Goal: Navigation & Orientation: Find specific page/section

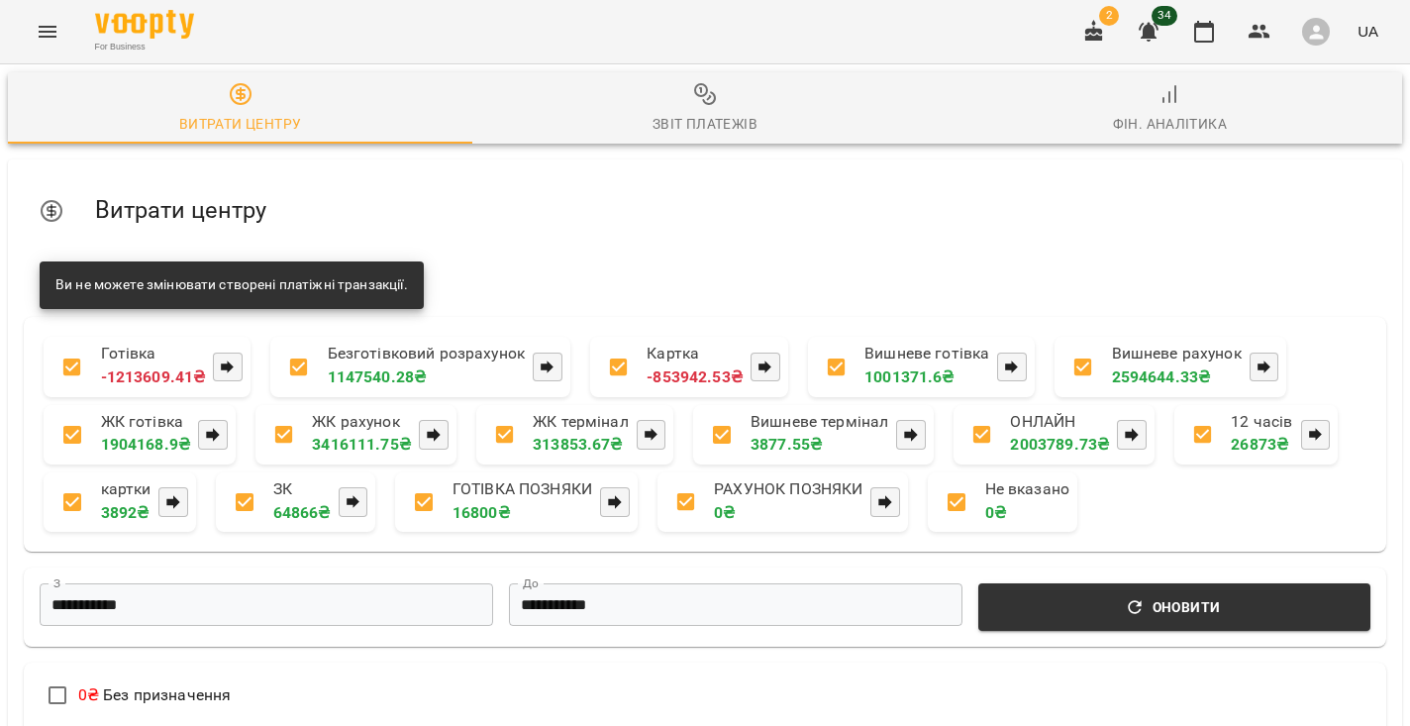
click at [54, 44] on button "Menu" at bounding box center [48, 32] width 48 height 48
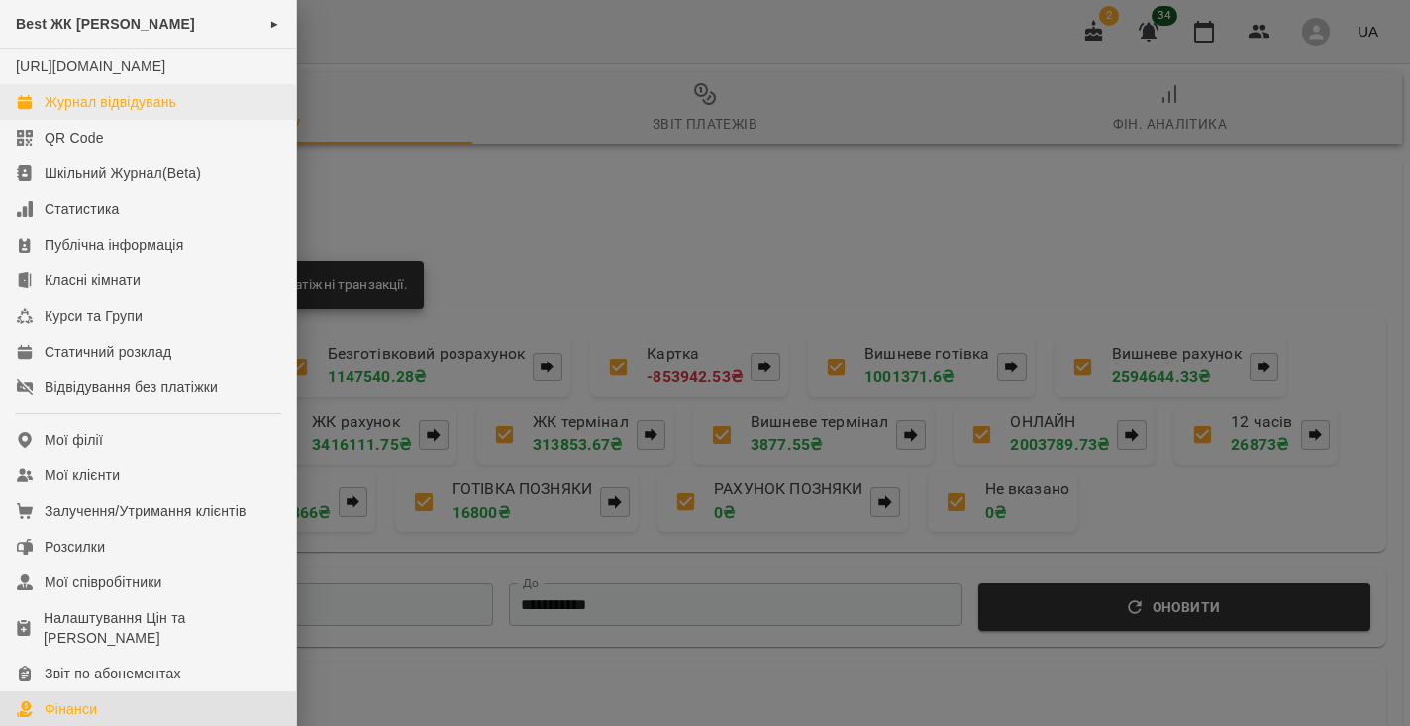
click at [65, 112] on div "Журнал відвідувань" at bounding box center [111, 102] width 132 height 20
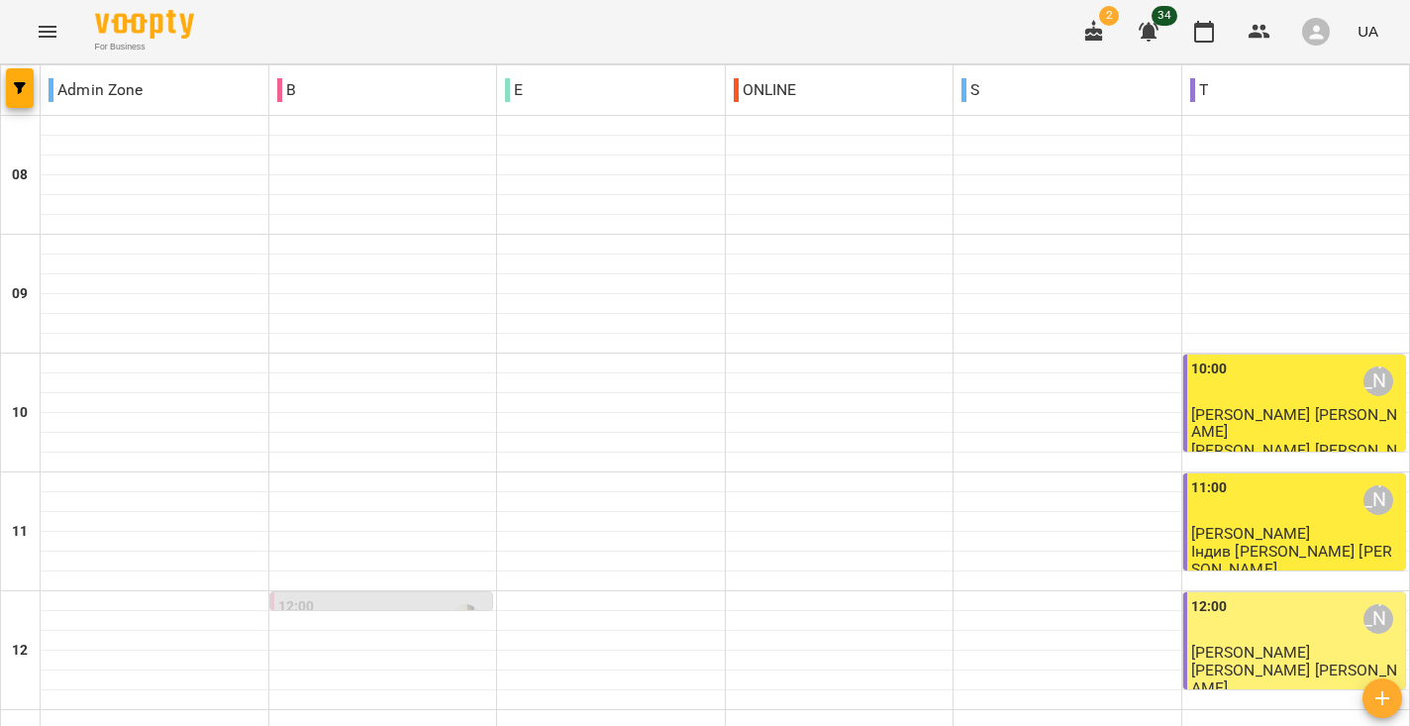
scroll to position [1088, 0]
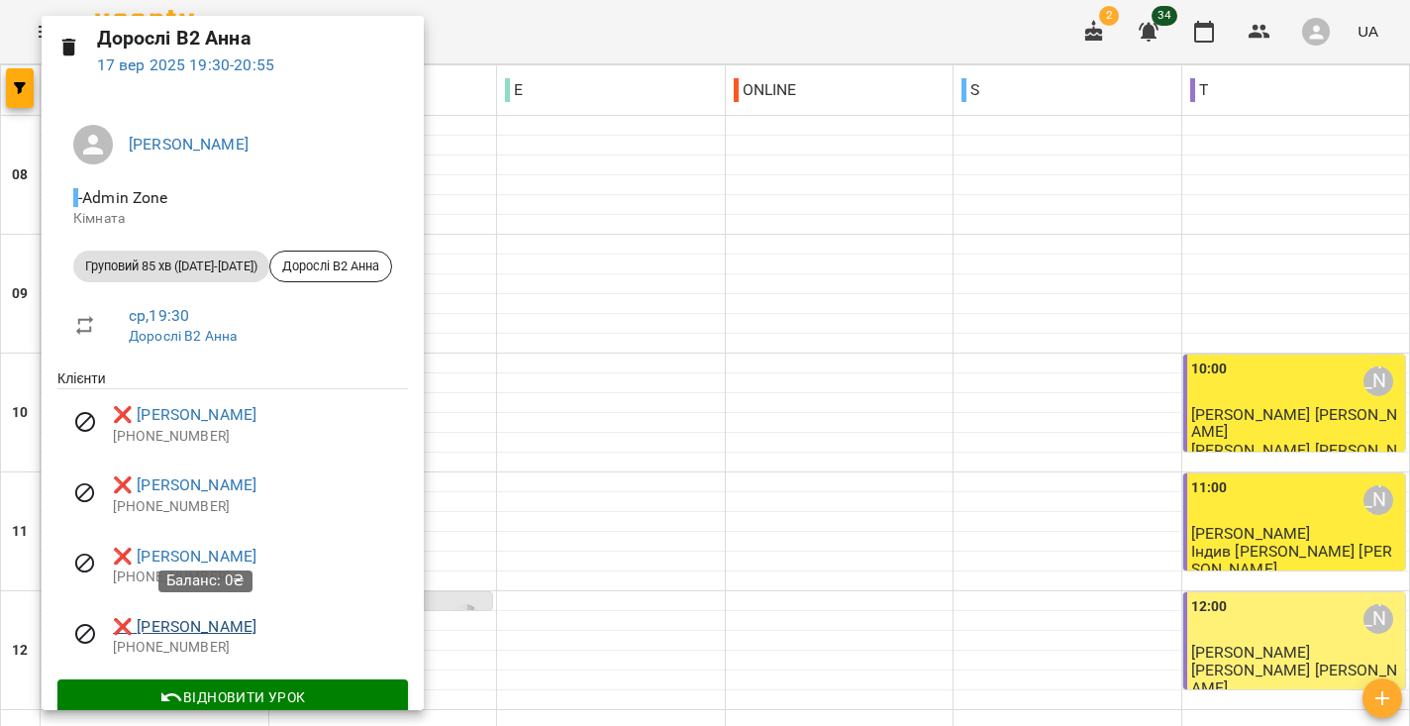
scroll to position [87, 0]
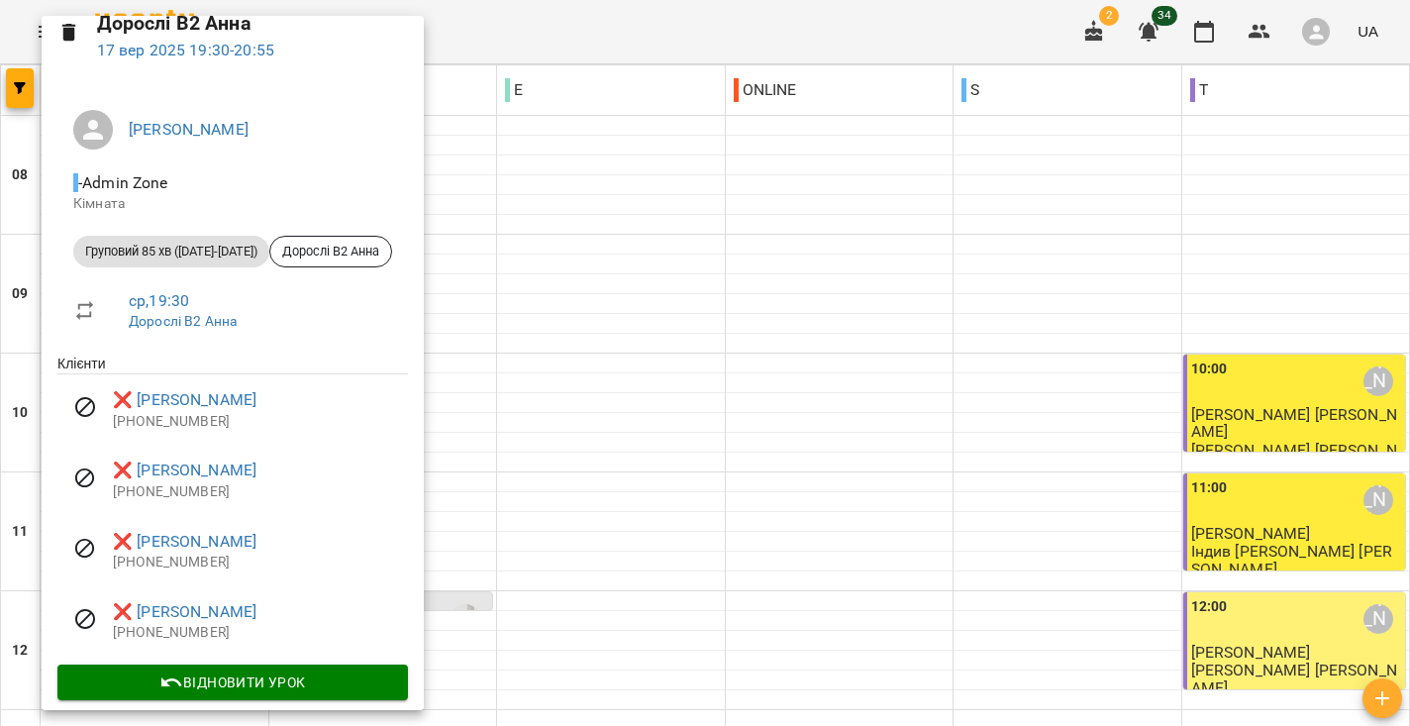
click at [479, 448] on div at bounding box center [705, 363] width 1410 height 726
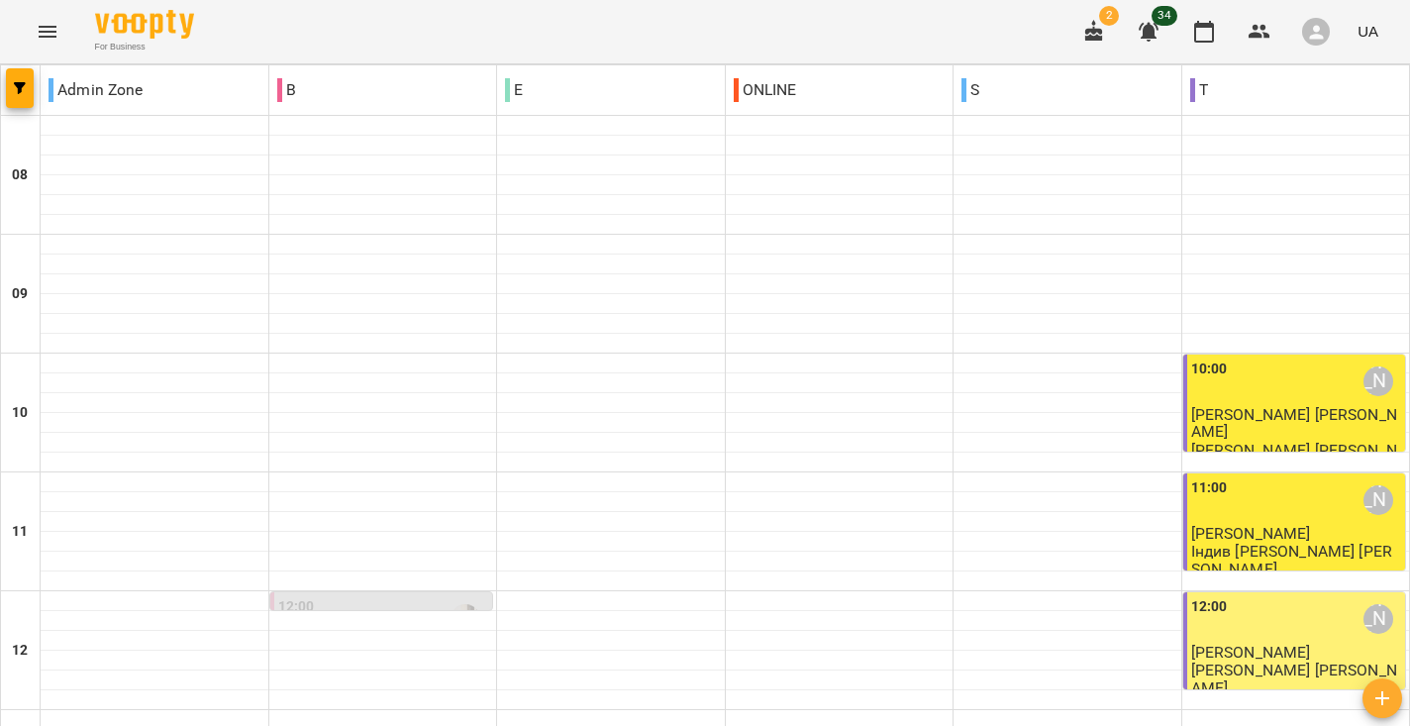
scroll to position [1097, 0]
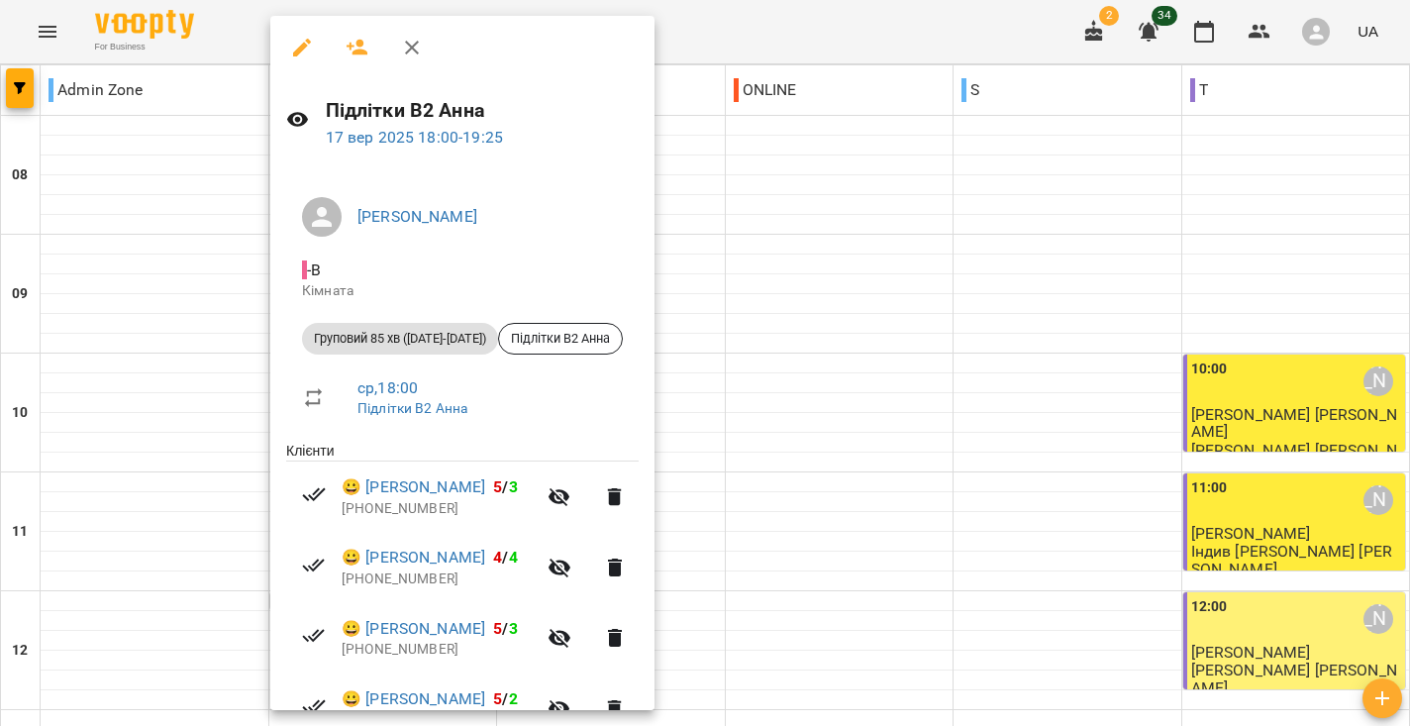
click at [148, 282] on div at bounding box center [705, 363] width 1410 height 726
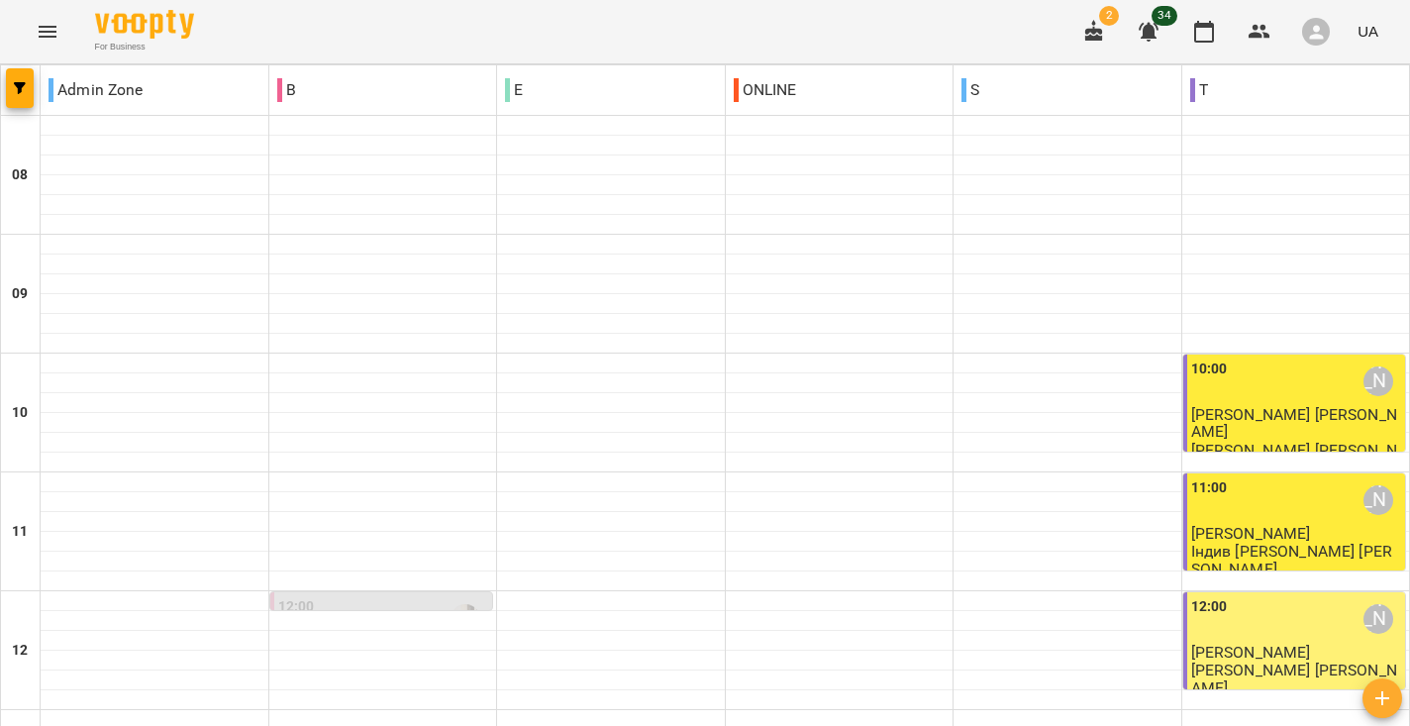
scroll to position [920, 0]
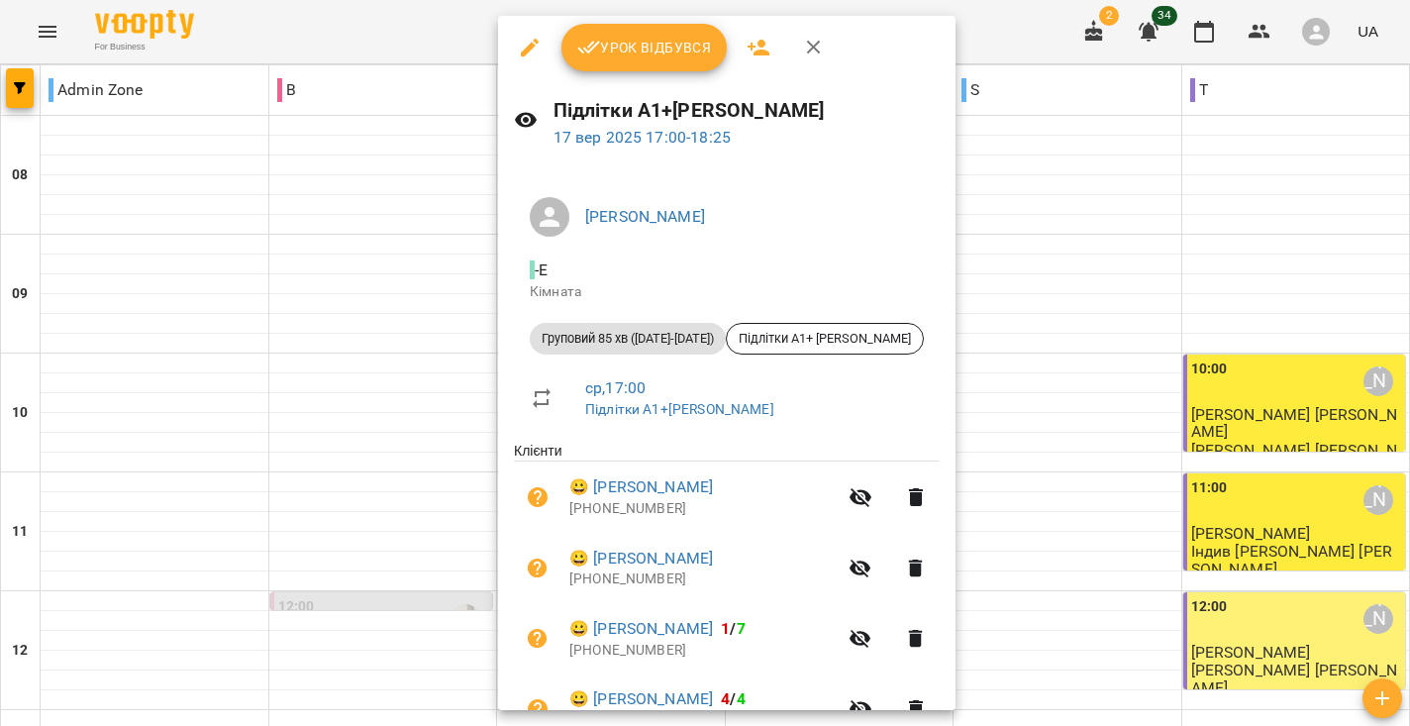
click at [1128, 245] on div at bounding box center [705, 363] width 1410 height 726
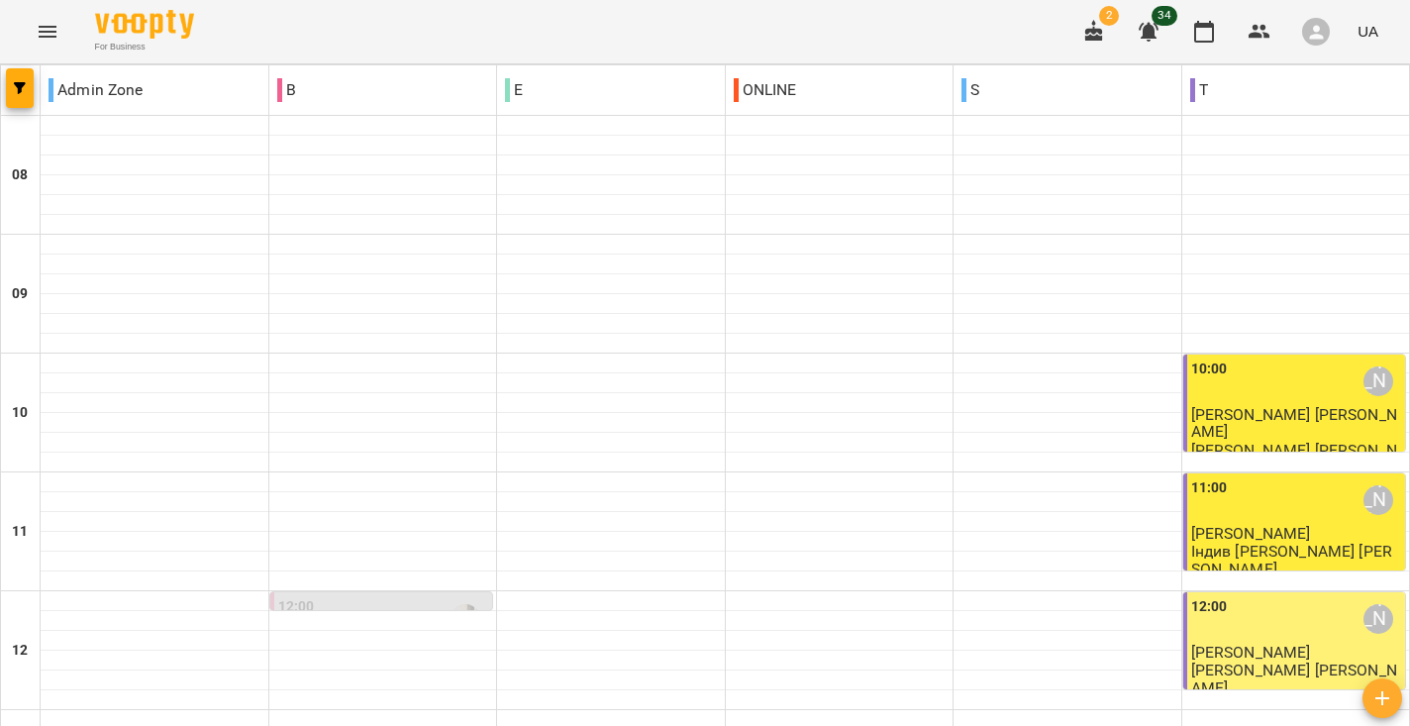
scroll to position [965, 0]
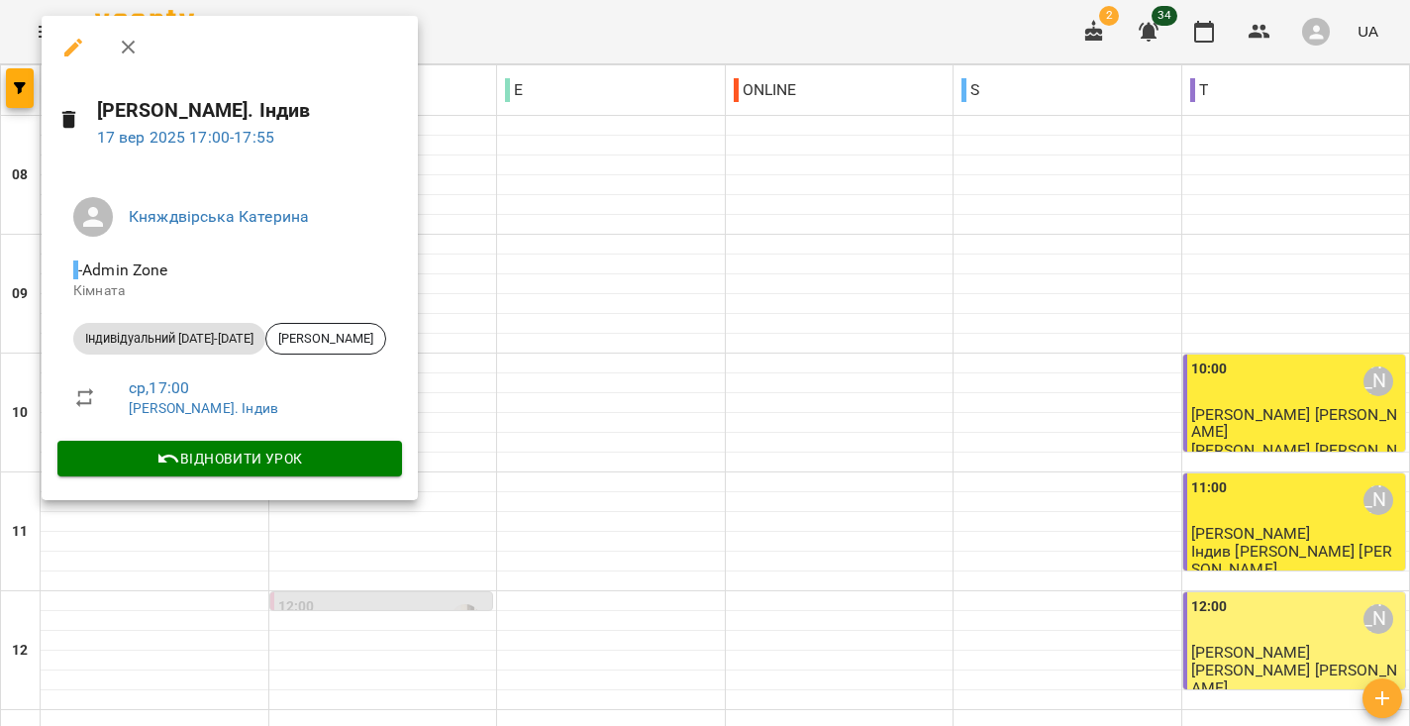
click at [362, 543] on div at bounding box center [705, 363] width 1410 height 726
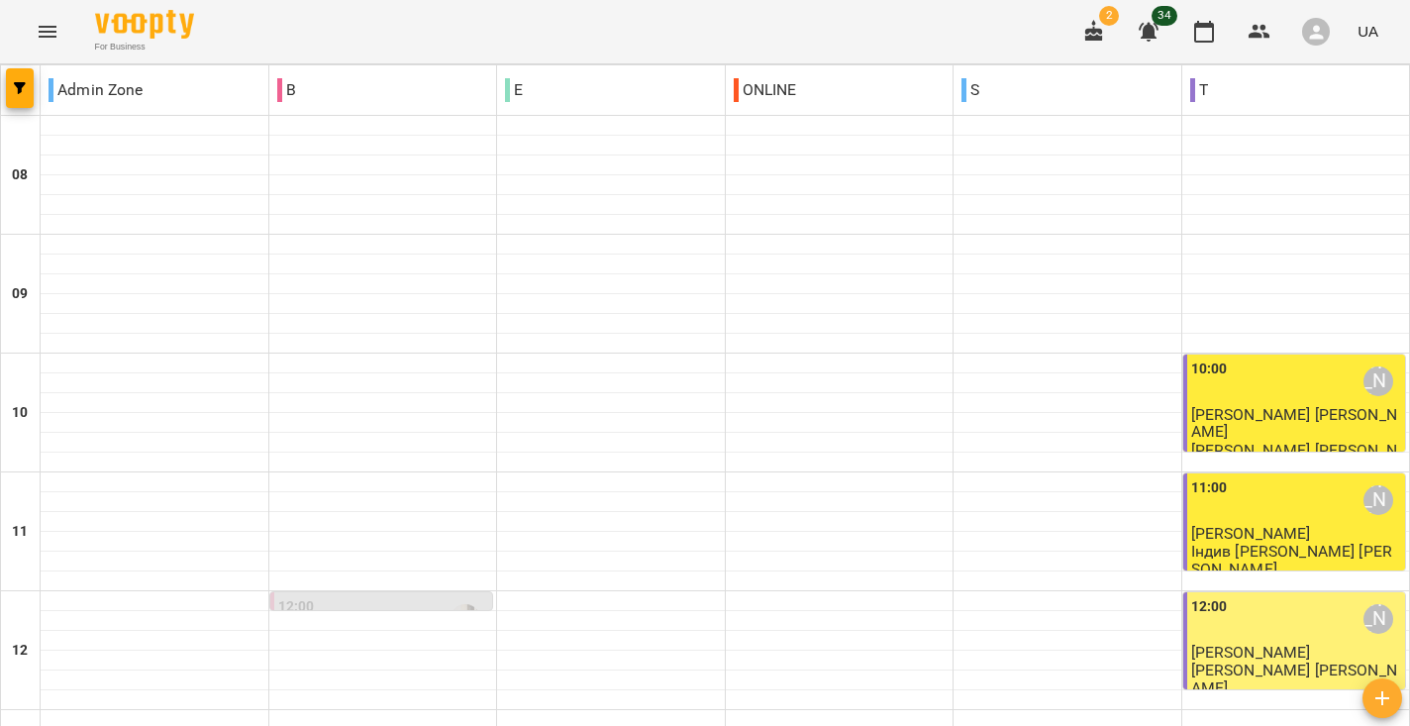
scroll to position [1133, 0]
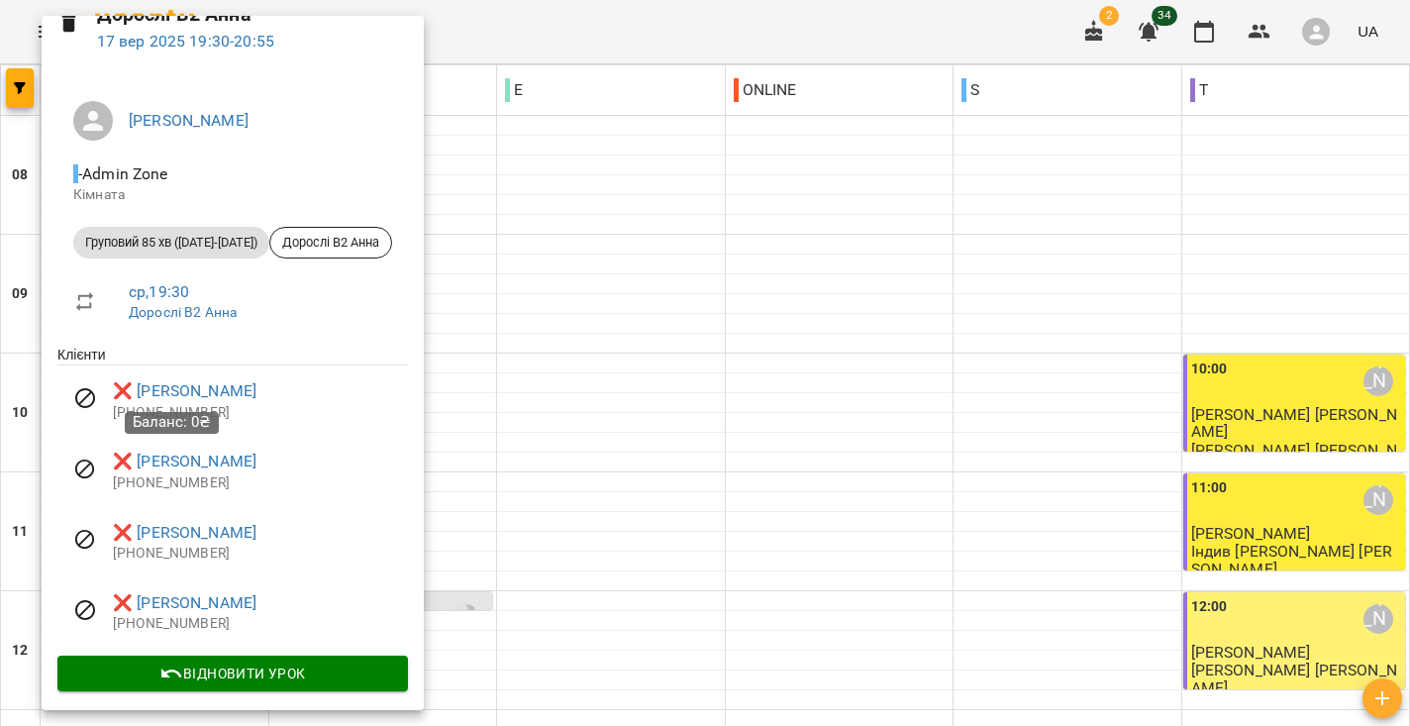
scroll to position [95, 0]
click at [485, 503] on div at bounding box center [705, 363] width 1410 height 726
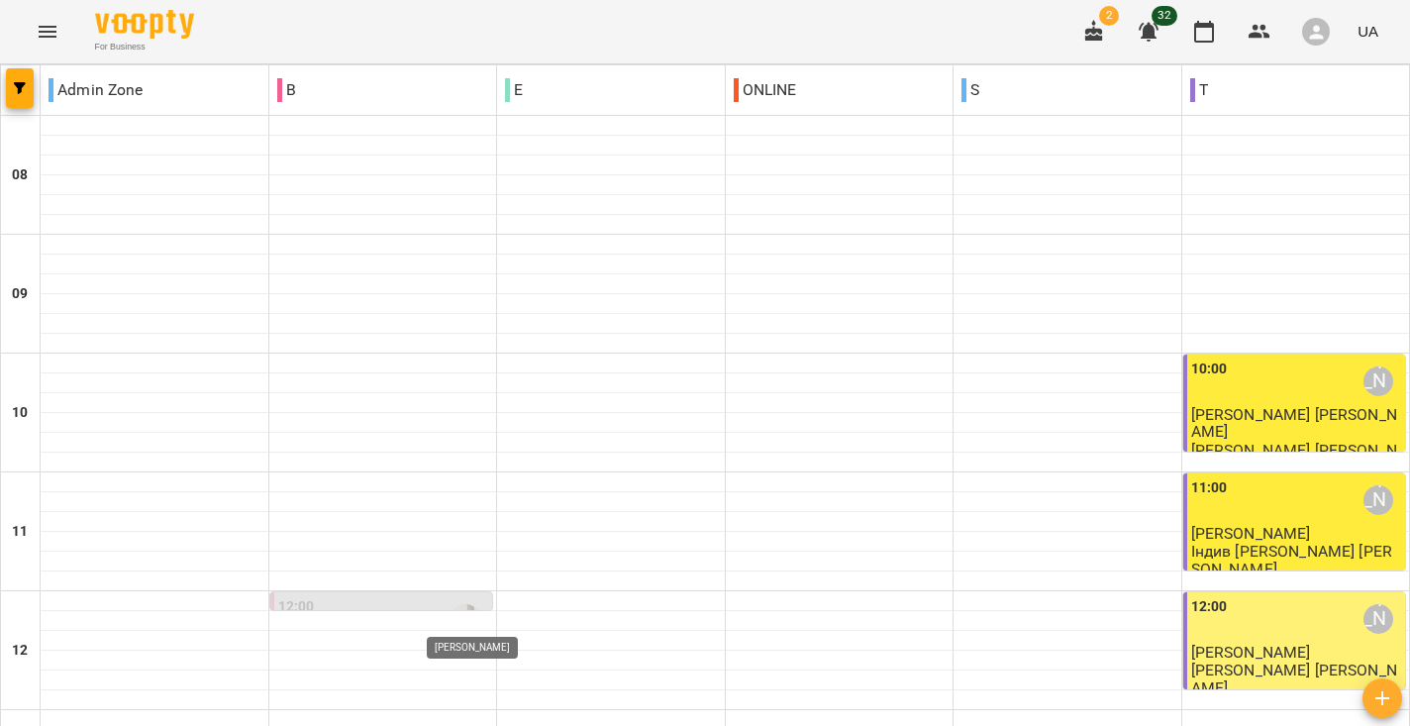
scroll to position [605, 0]
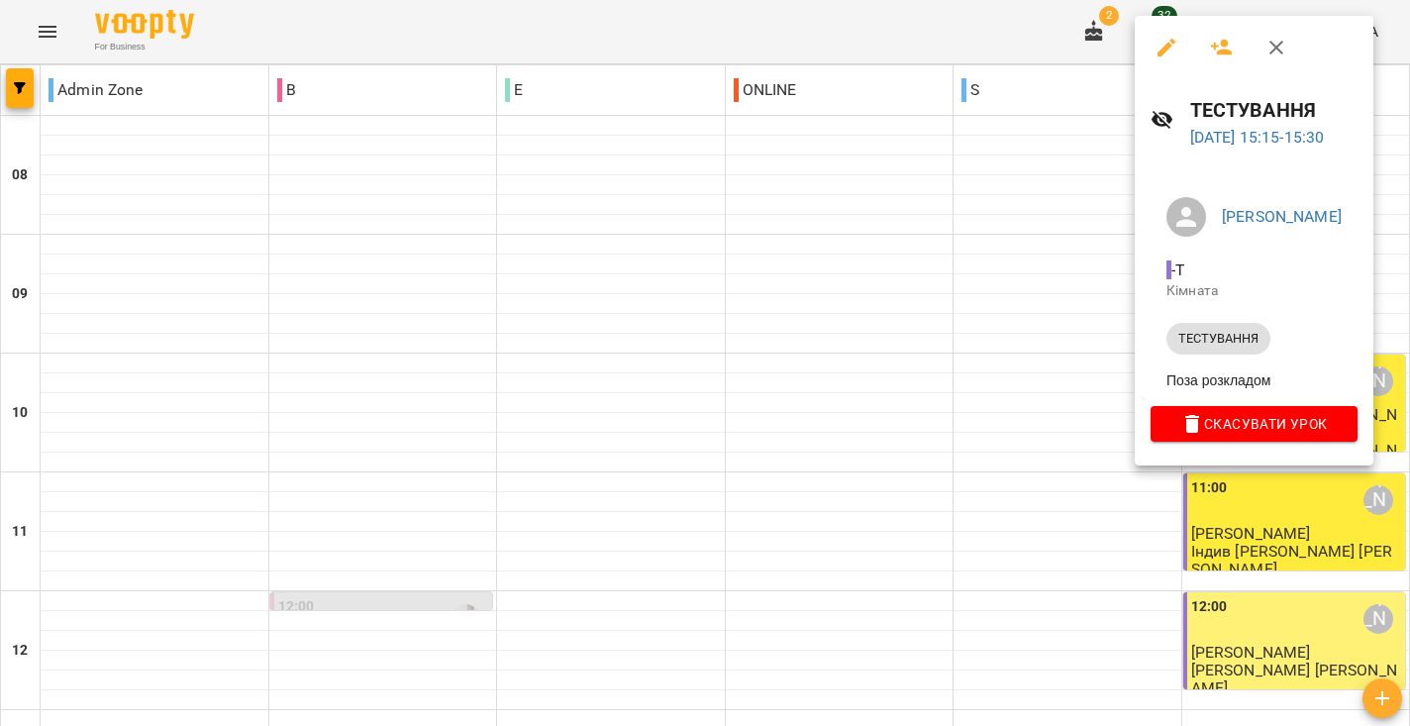
click at [1019, 507] on div at bounding box center [705, 363] width 1410 height 726
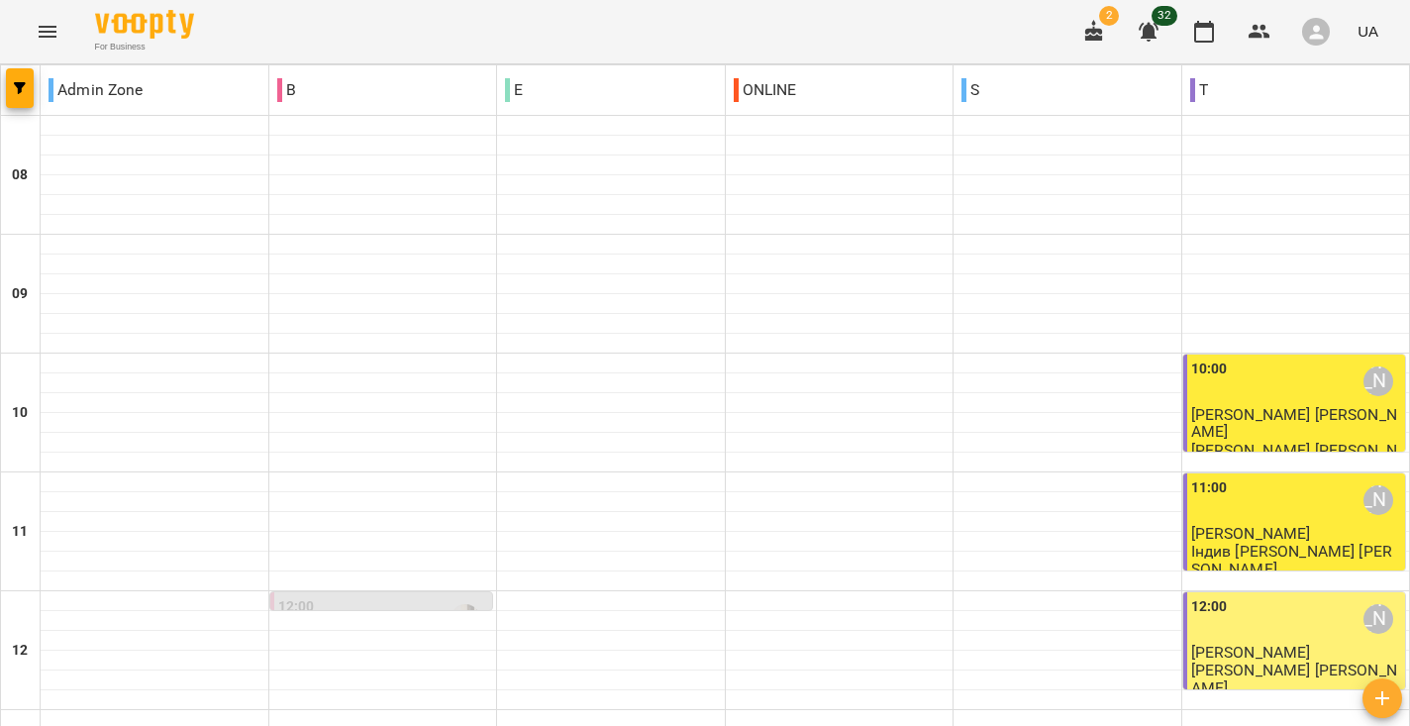
scroll to position [1184, 0]
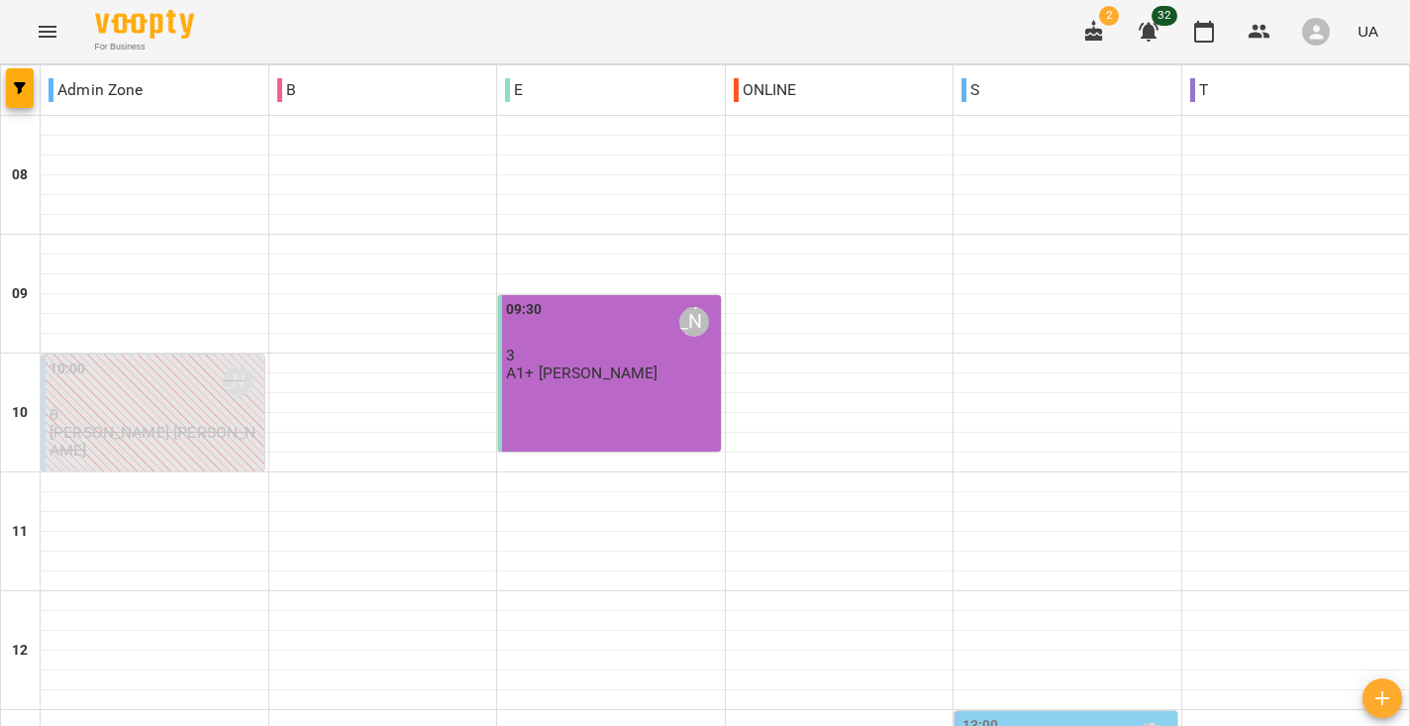
scroll to position [-3, 0]
click at [618, 371] on p "А1+ [PERSON_NAME]" at bounding box center [582, 372] width 152 height 17
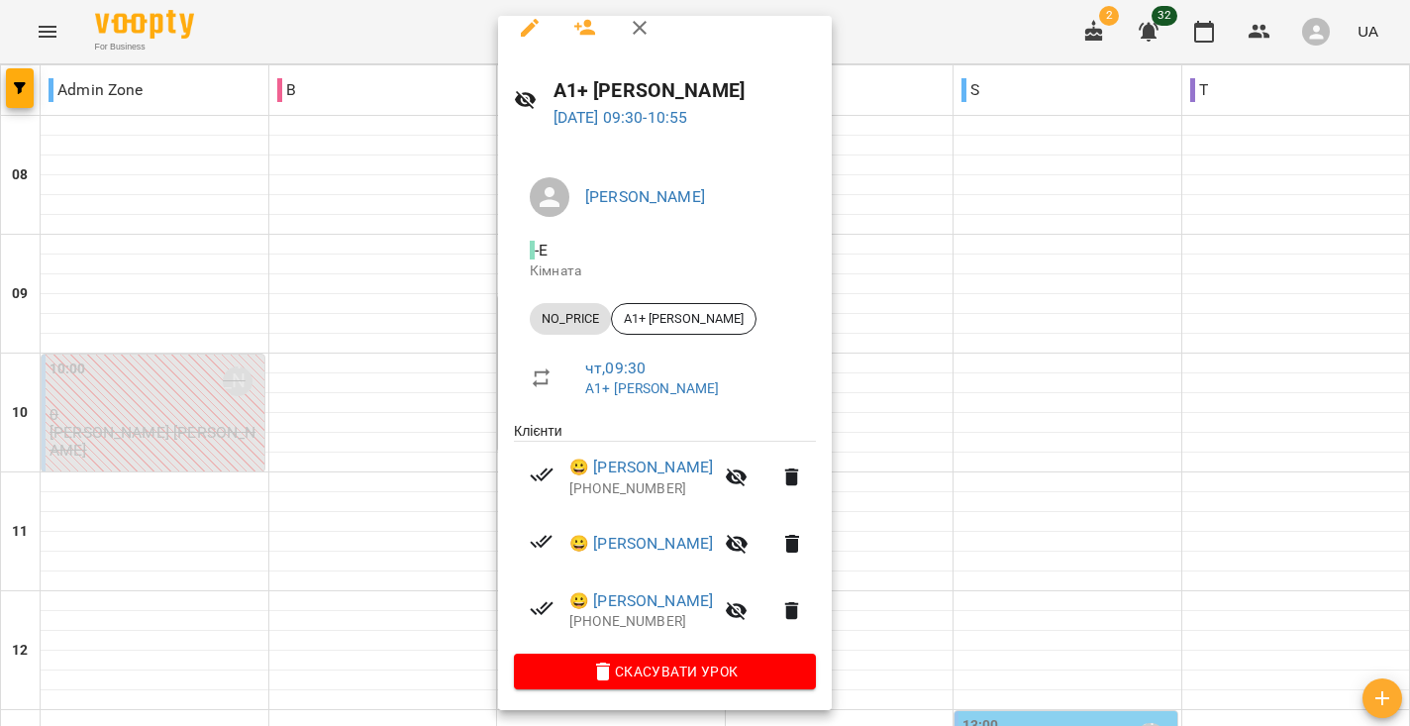
scroll to position [19, 0]
click at [992, 262] on div at bounding box center [705, 363] width 1410 height 726
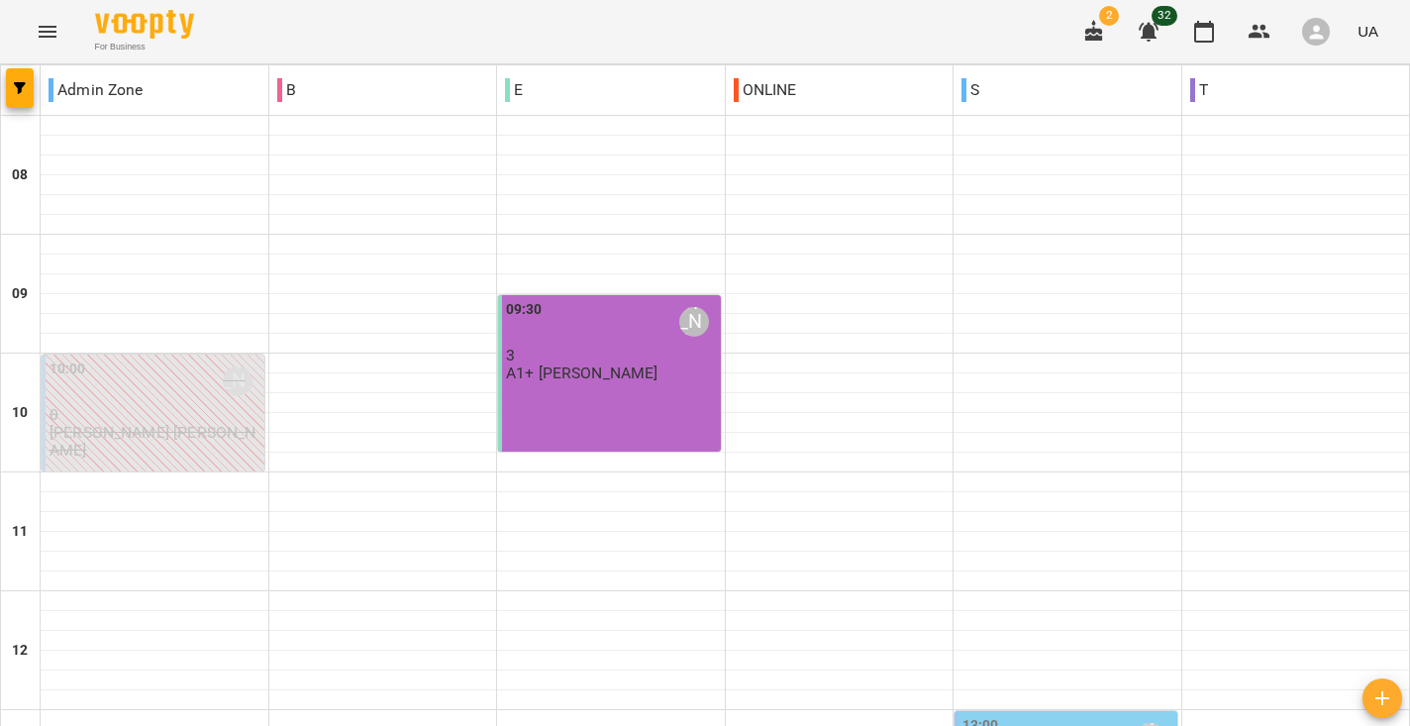
scroll to position [0, 0]
